Goal: Information Seeking & Learning: Learn about a topic

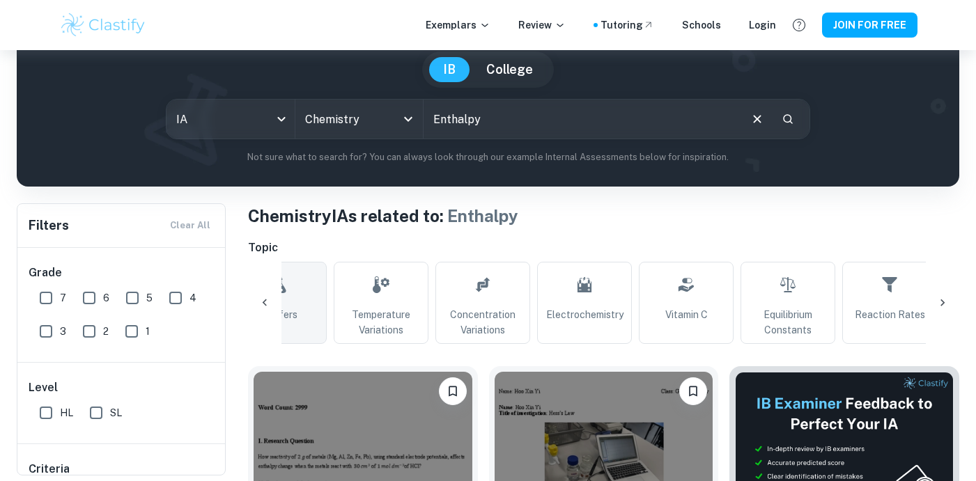
scroll to position [0, 350]
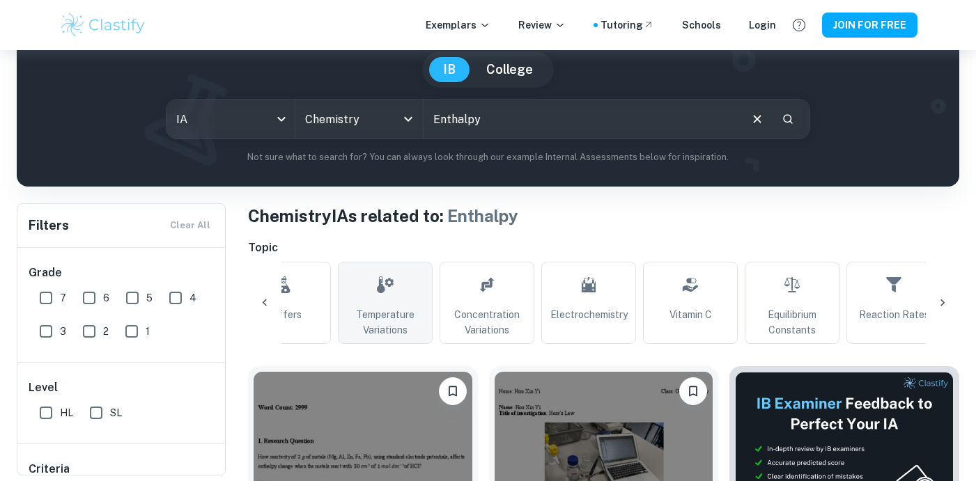
click at [408, 322] on span "Temperature Variations" at bounding box center [385, 322] width 82 height 31
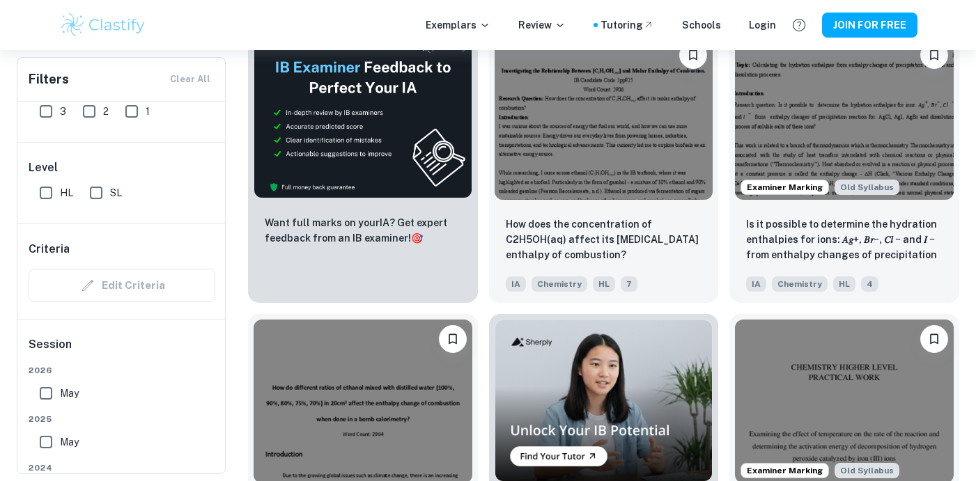
scroll to position [2369, 0]
